Goal: Navigation & Orientation: Find specific page/section

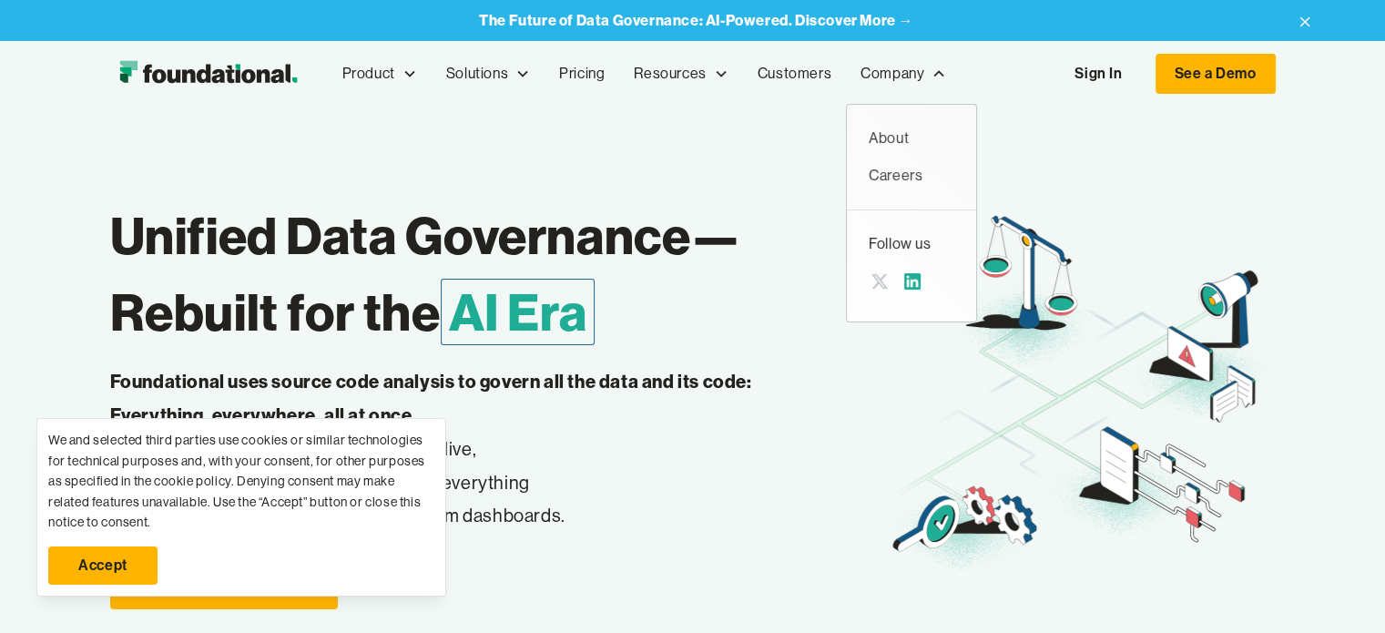
click at [904, 283] on icon at bounding box center [912, 281] width 16 height 16
click at [881, 137] on div "About" at bounding box center [911, 139] width 86 height 24
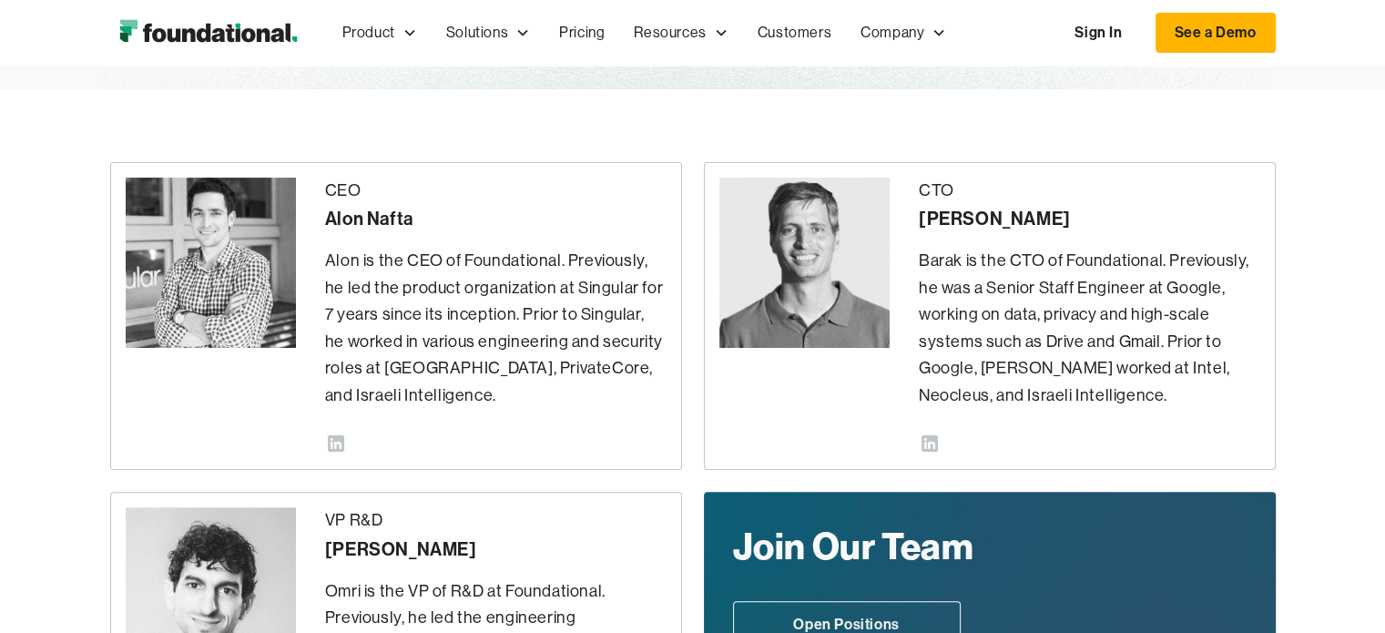
scroll to position [401, 0]
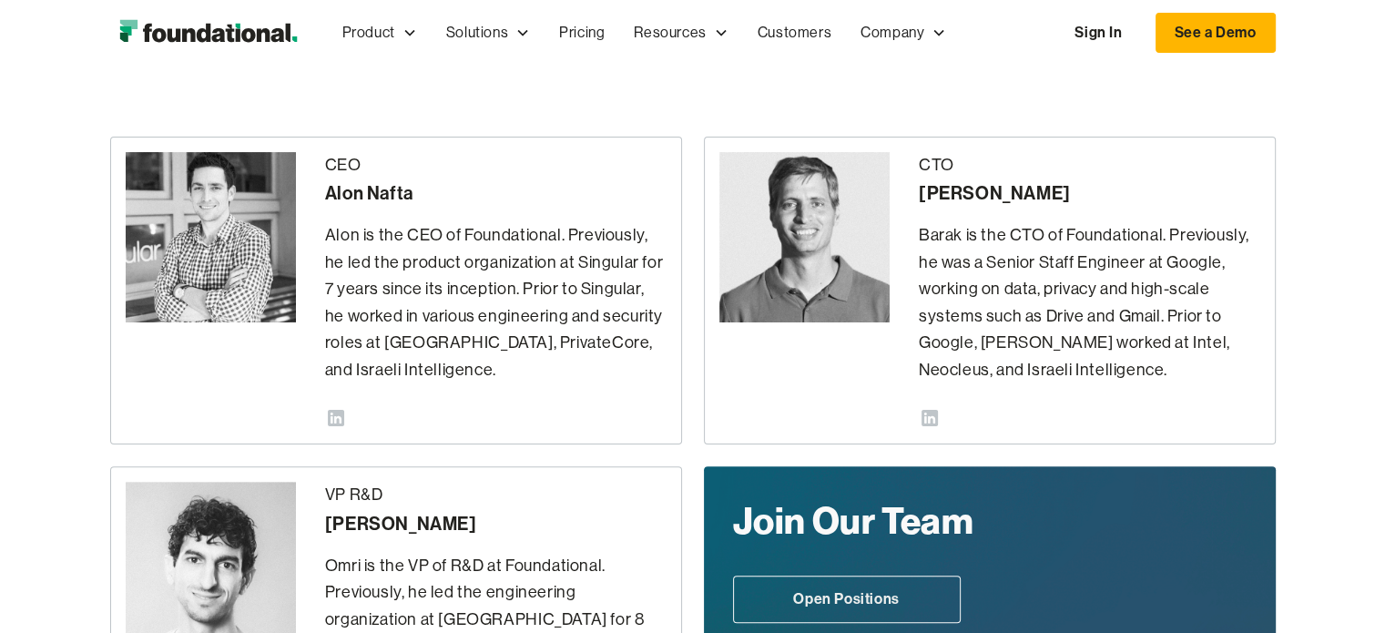
click at [337, 412] on icon at bounding box center [336, 418] width 16 height 16
click at [932, 422] on icon at bounding box center [929, 418] width 16 height 16
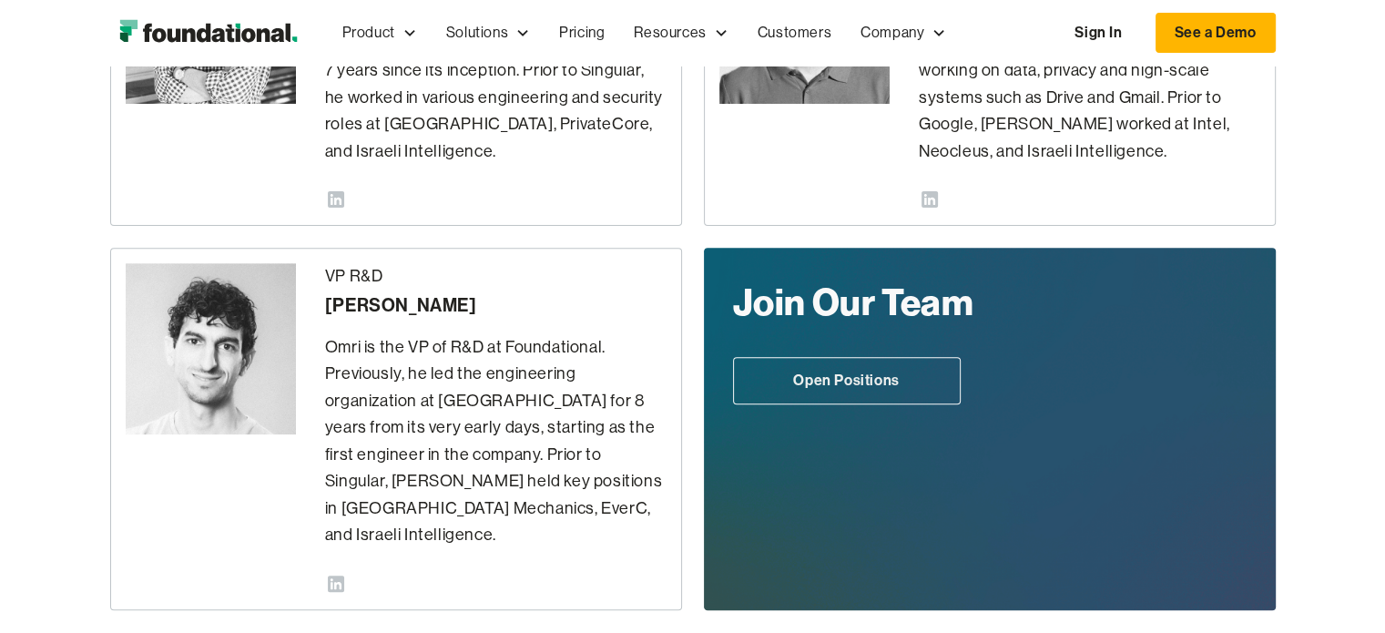
scroll to position [614, 0]
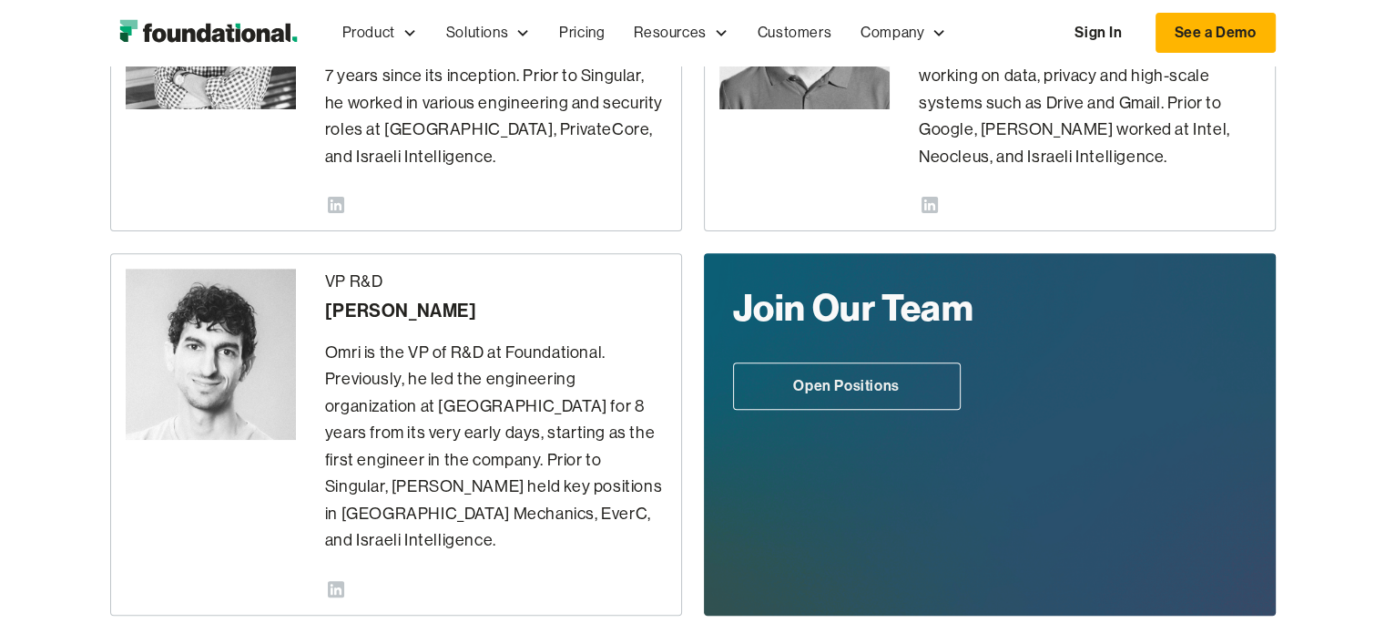
click at [315, 571] on div "VP R&D Omri Ildis Omri is the VP of R&D at Foundational. Previously, he led the…" at bounding box center [396, 434] width 572 height 362
click at [322, 566] on div "VP R&D Omri Ildis Omri is the VP of R&D at Foundational. Previously, he led the…" at bounding box center [396, 434] width 572 height 362
click at [342, 581] on icon at bounding box center [336, 589] width 16 height 16
click at [204, 27] on img "home" at bounding box center [208, 33] width 196 height 36
